Goal: Communication & Community: Connect with others

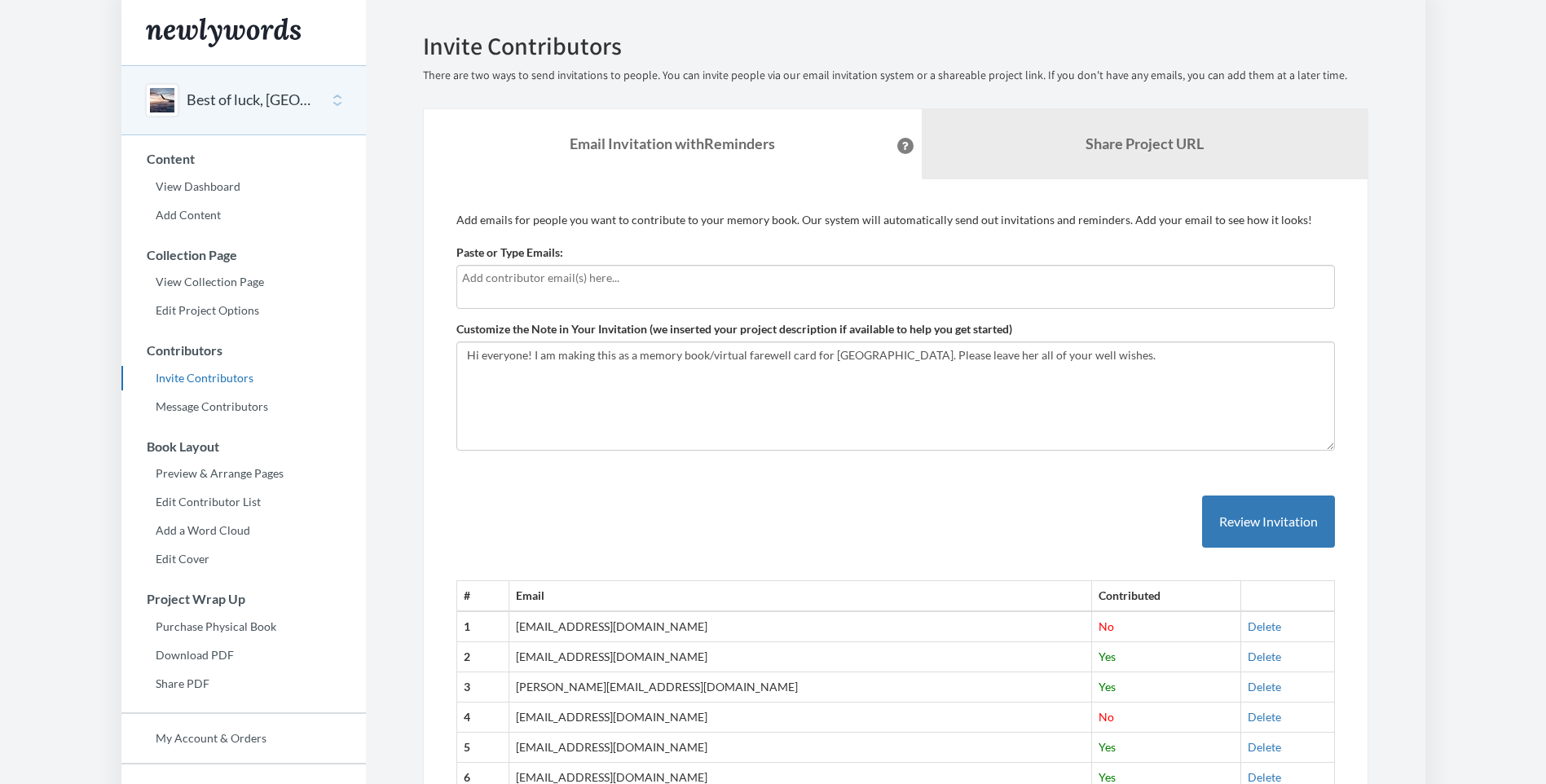
click at [685, 293] on div at bounding box center [896, 287] width 879 height 44
type input "[EMAIL_ADDRESS][DOMAIN_NAME]"
click at [705, 277] on input "[EMAIL_ADDRESS][DOMAIN_NAME]" at bounding box center [896, 278] width 867 height 18
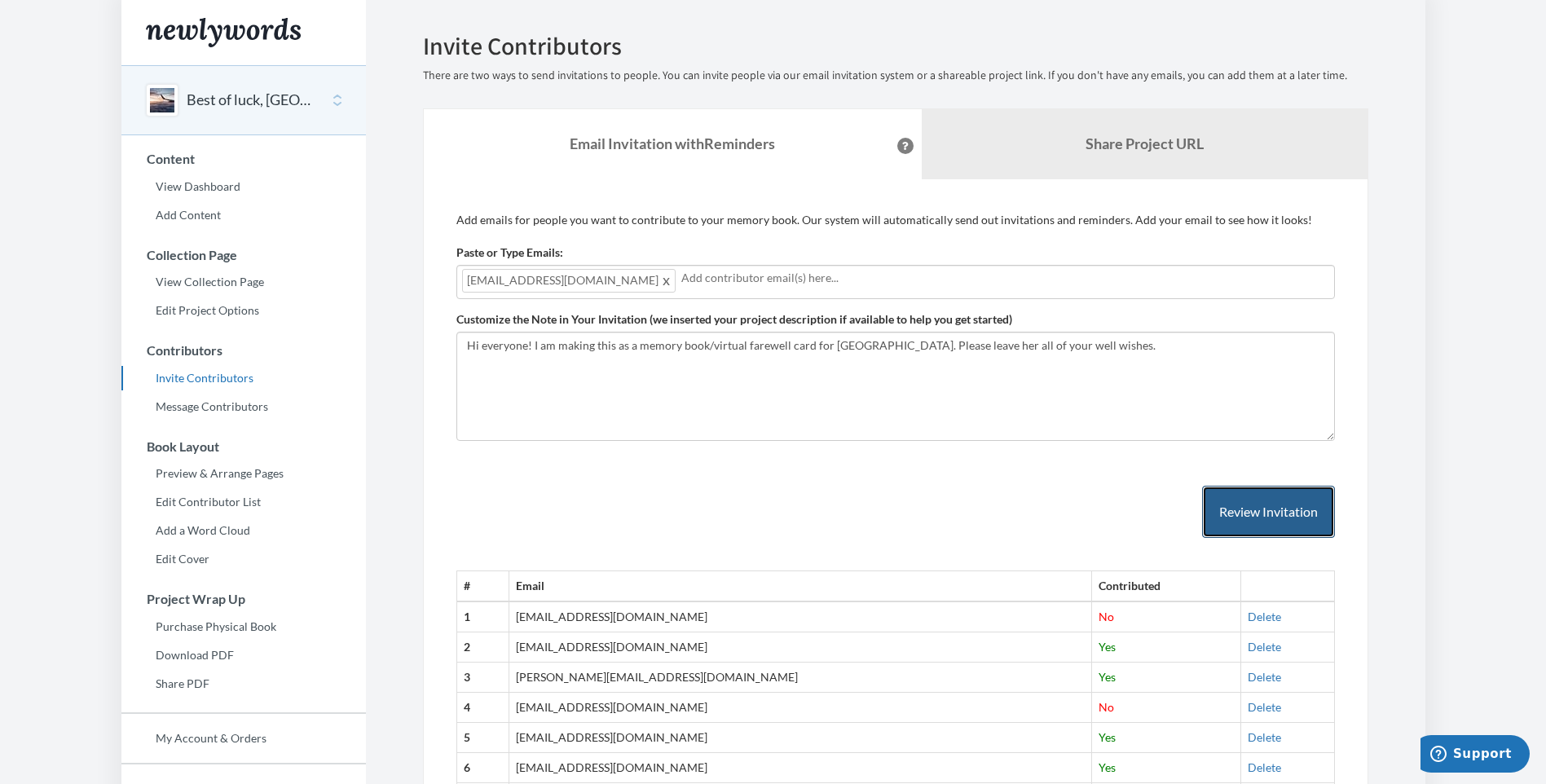
click at [1245, 489] on button "Review Invitation" at bounding box center [1268, 512] width 133 height 53
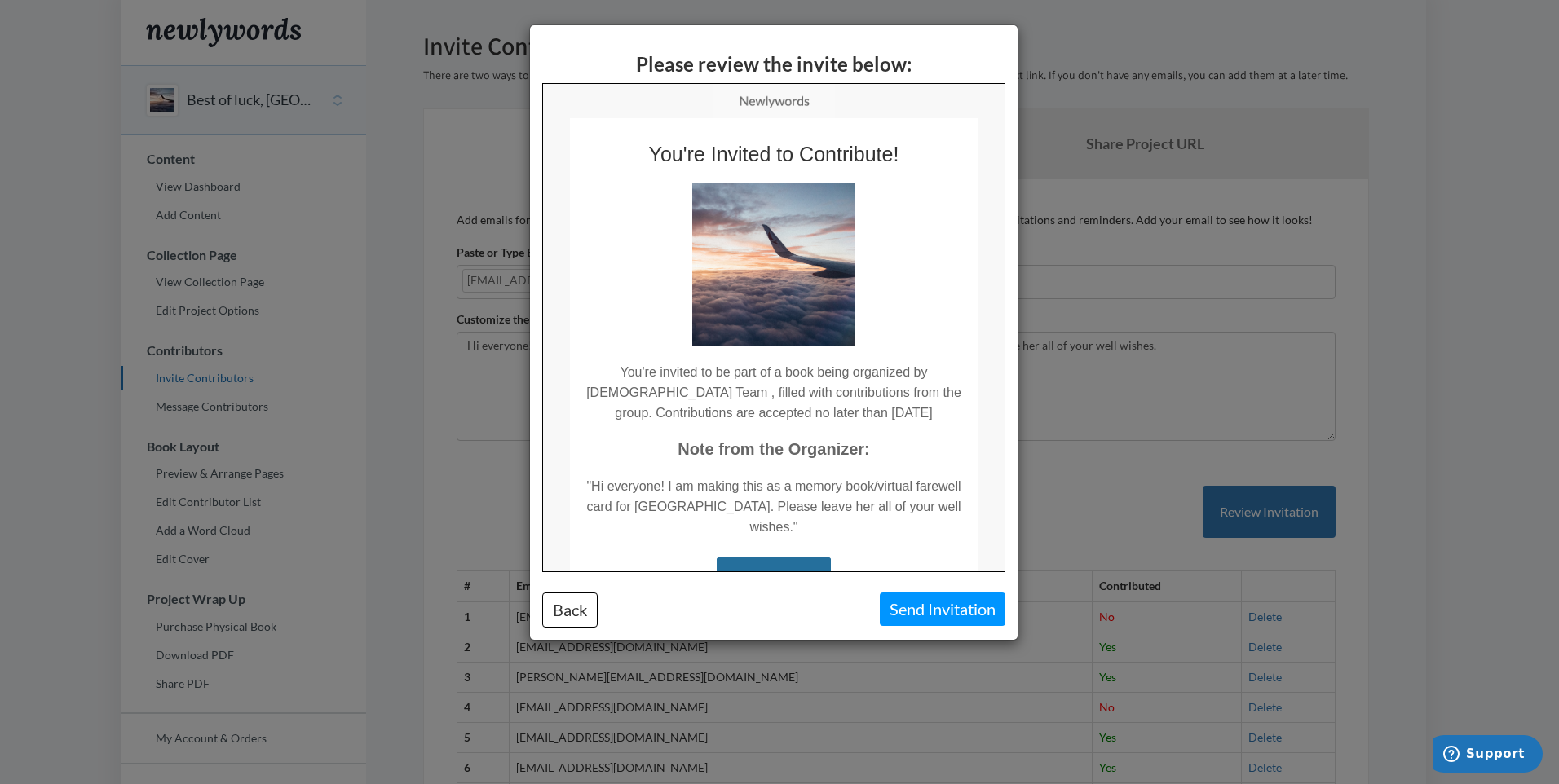
scroll to position [153, 0]
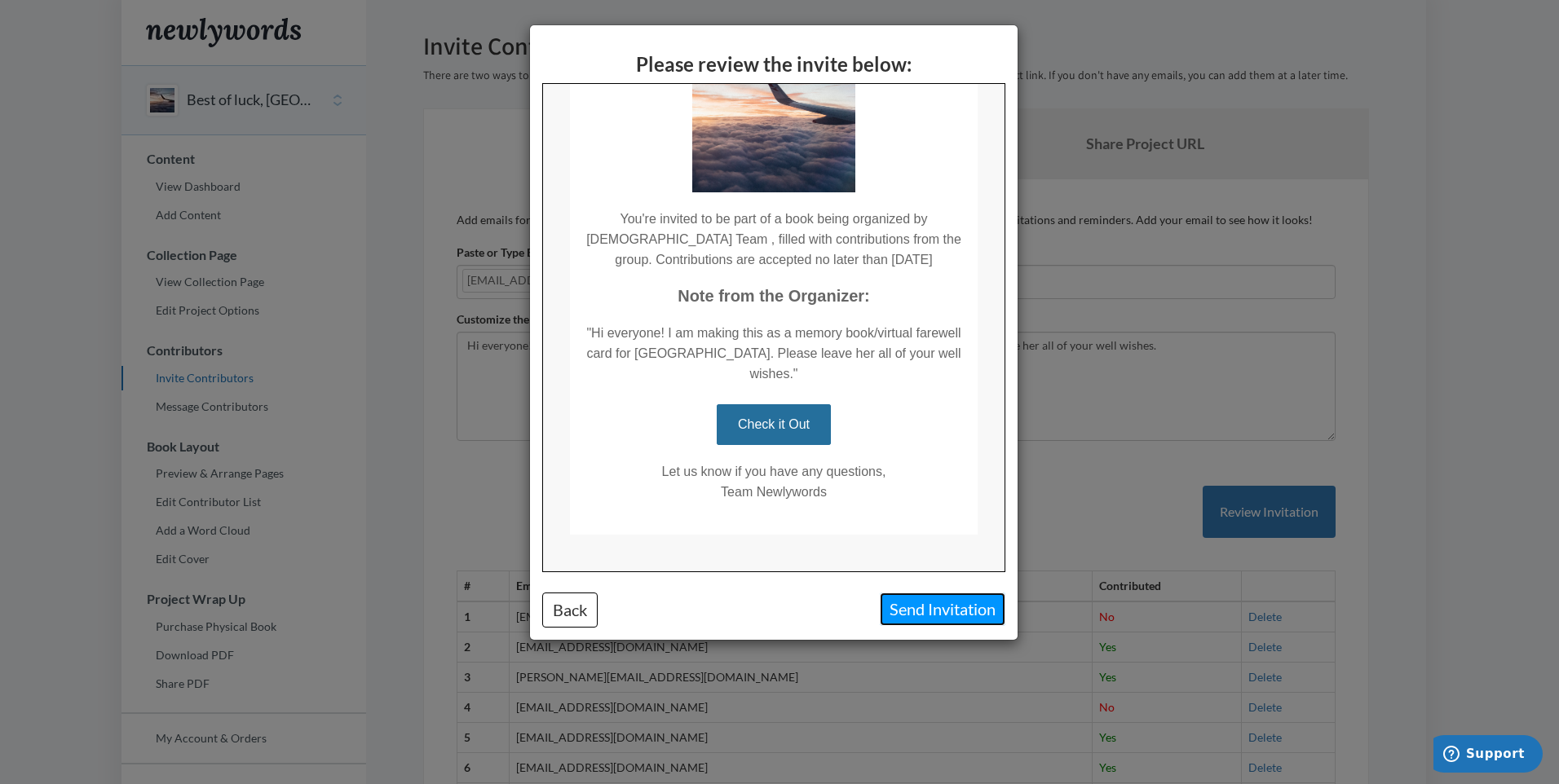
click at [919, 625] on button "Send Invitation" at bounding box center [943, 609] width 126 height 33
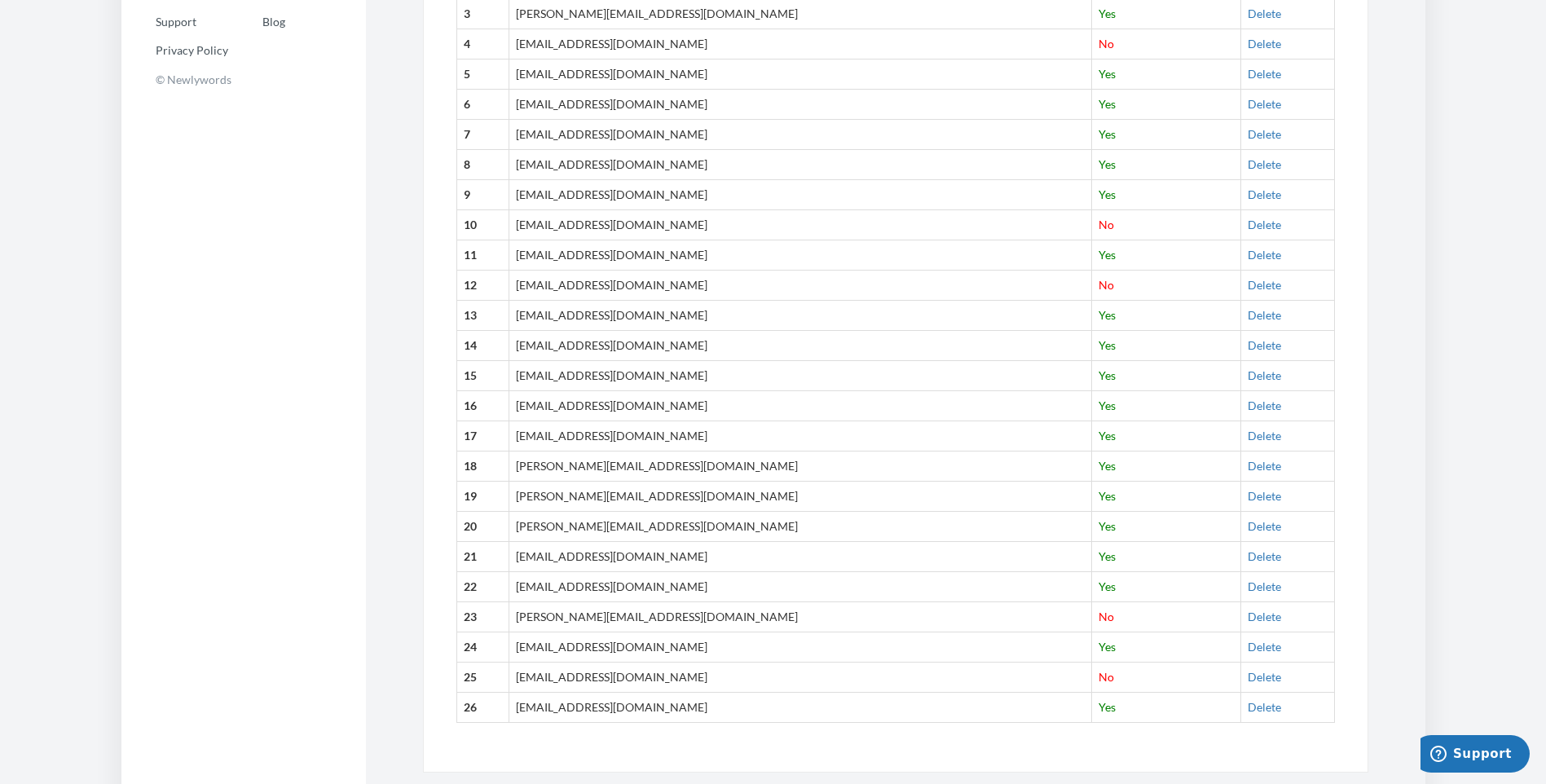
scroll to position [834, 0]
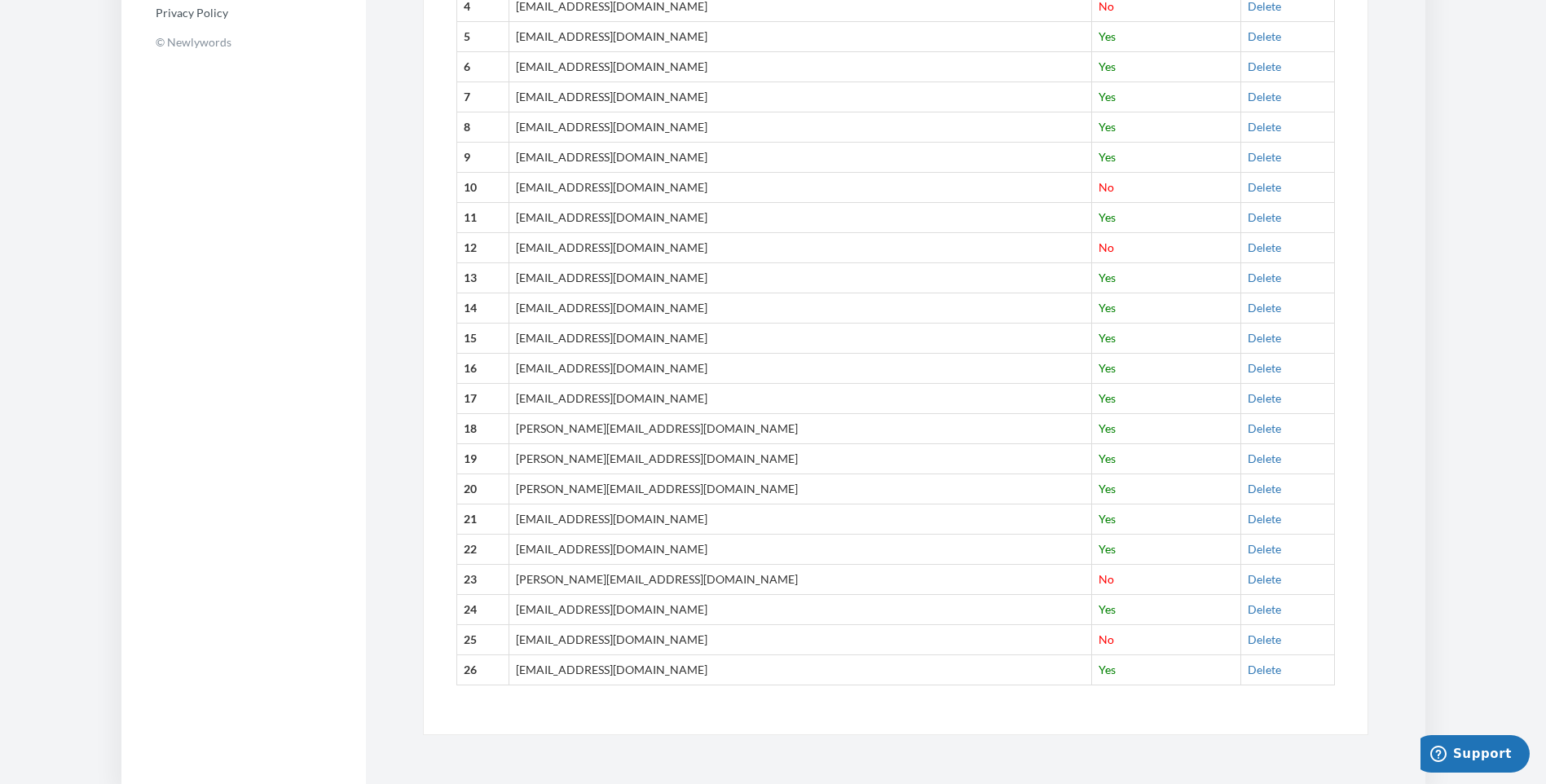
click at [683, 640] on td "[EMAIL_ADDRESS][DOMAIN_NAME]" at bounding box center [800, 639] width 583 height 30
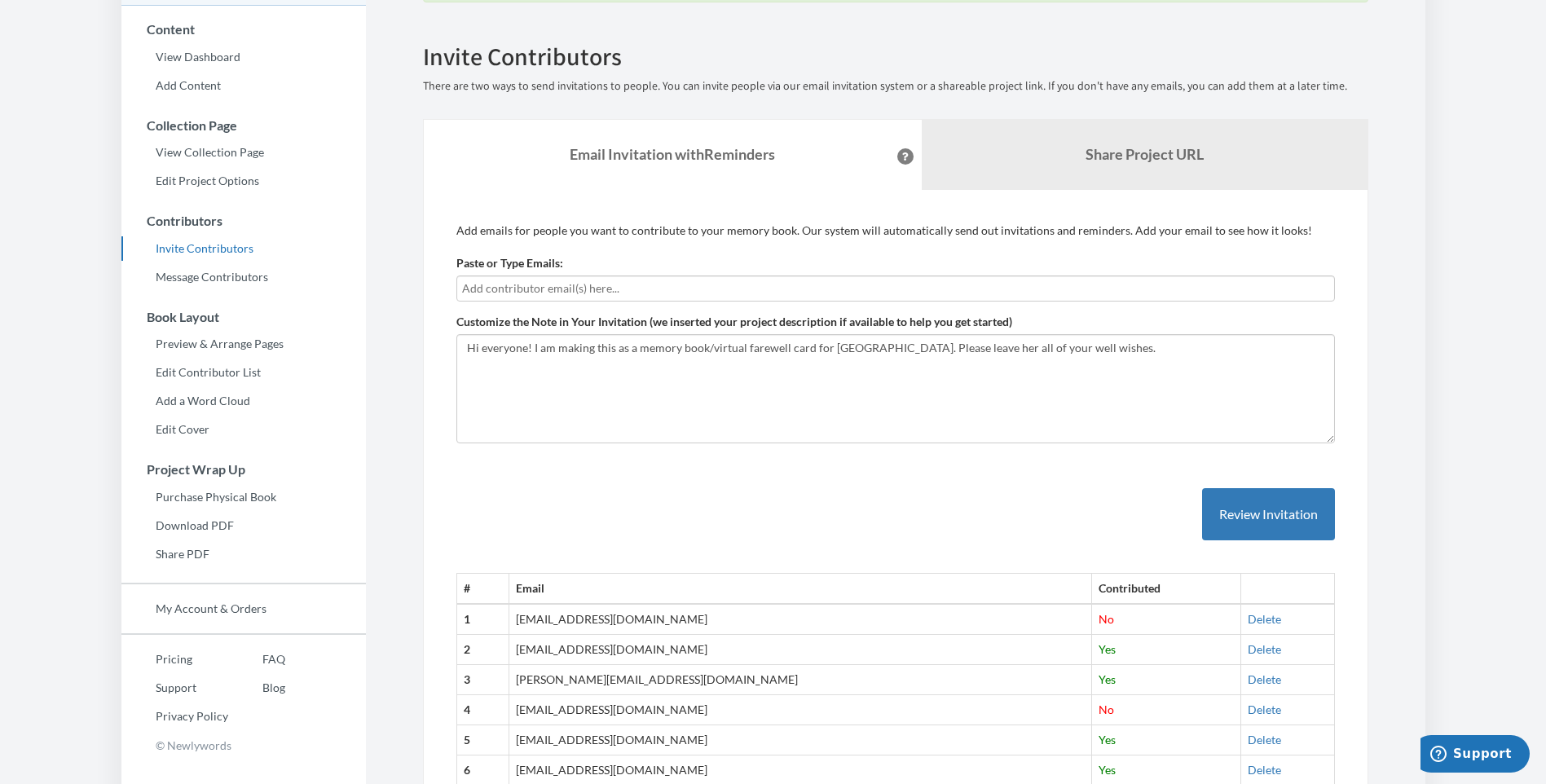
scroll to position [100, 0]
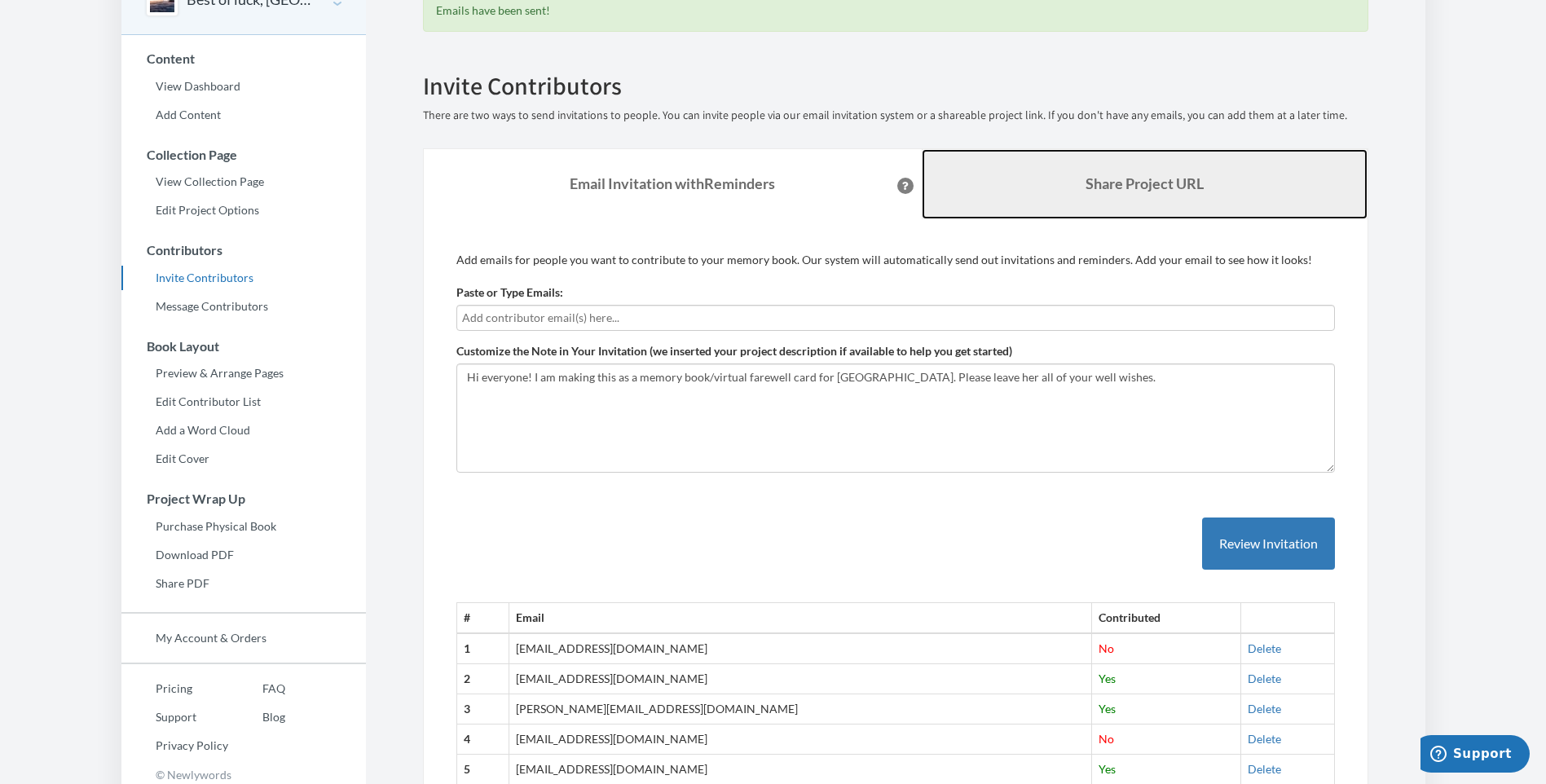
click at [1086, 178] on b "Share Project URL" at bounding box center [1144, 183] width 118 height 18
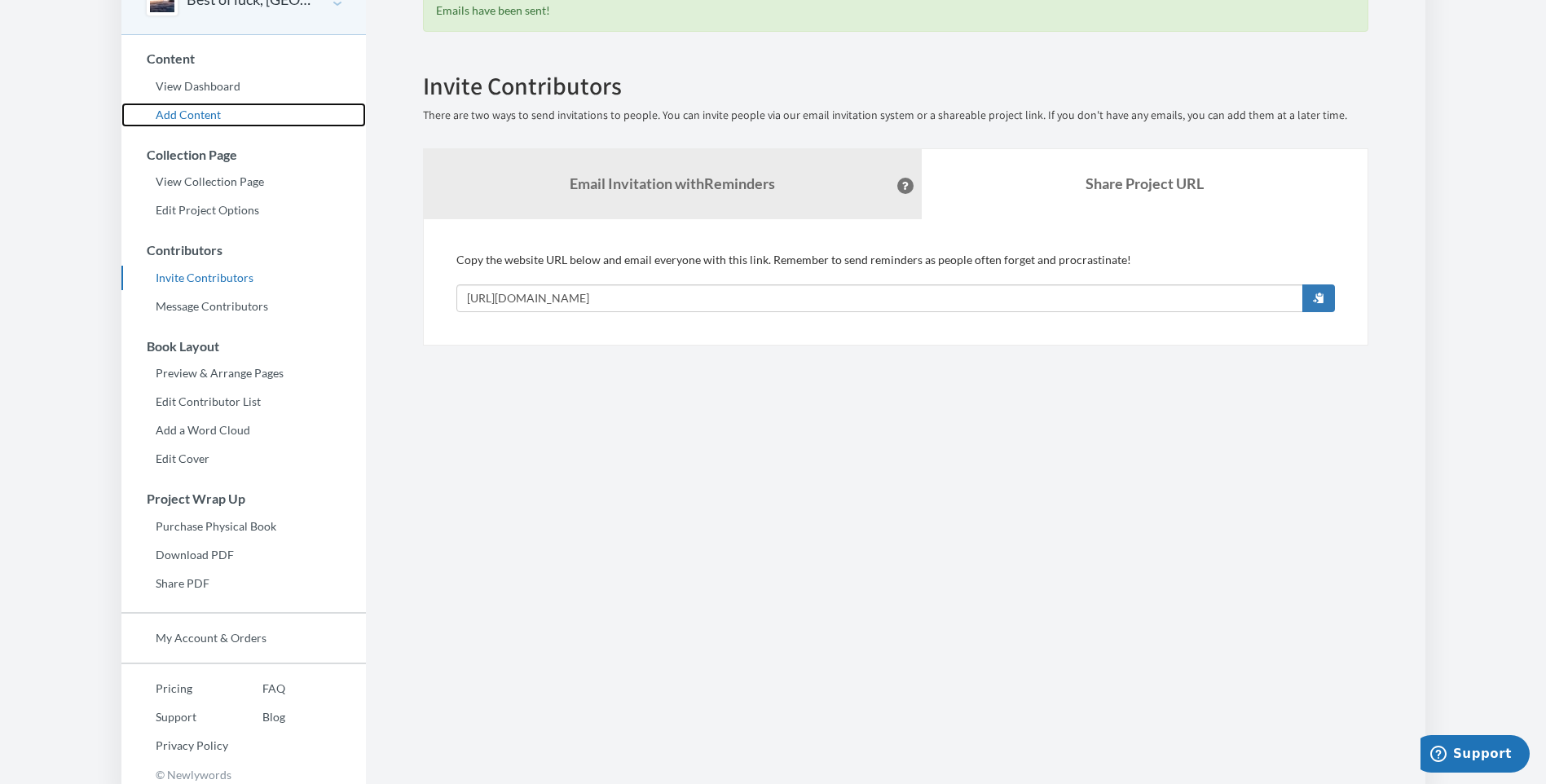
click at [218, 121] on link "Add Content" at bounding box center [244, 115] width 244 height 24
